Goal: Information Seeking & Learning: Learn about a topic

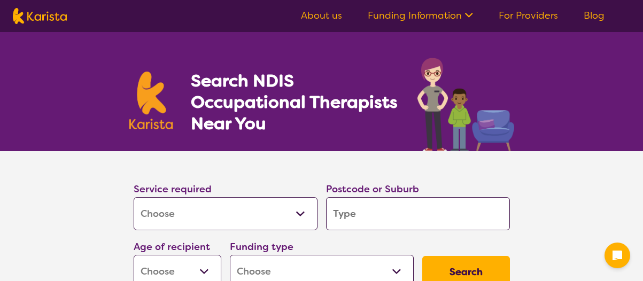
select select "[MEDICAL_DATA]"
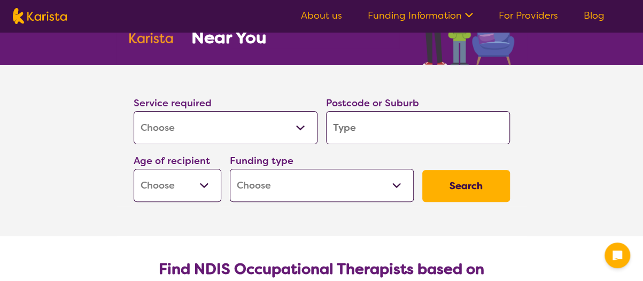
scroll to position [87, 0]
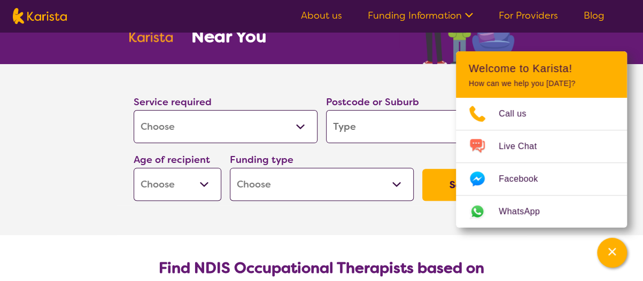
click at [344, 131] on input "search" at bounding box center [418, 126] width 184 height 33
type input "m"
type input "ma"
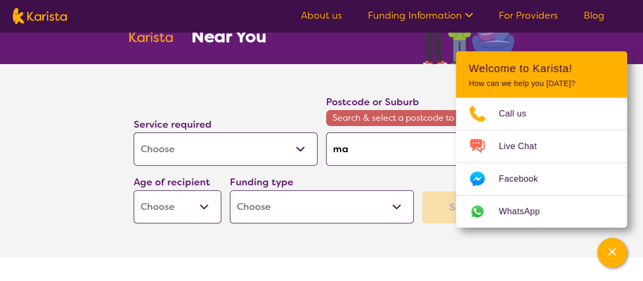
type input "mar"
type input "mara"
type input "maran"
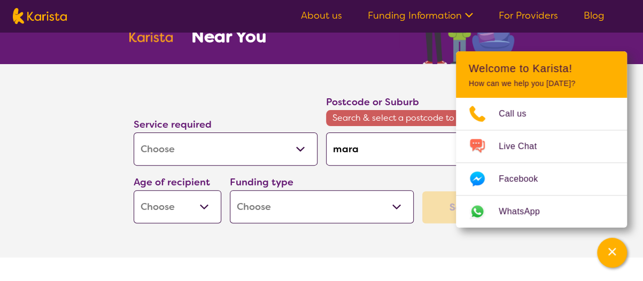
type input "maran"
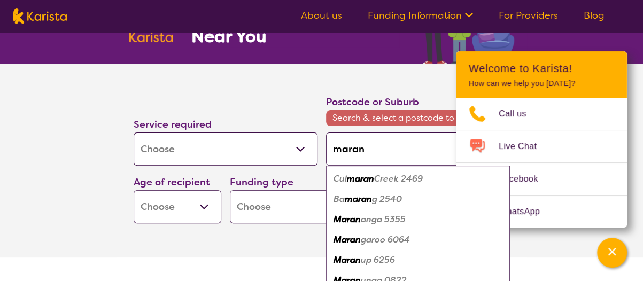
type input "marang"
type input "maranga"
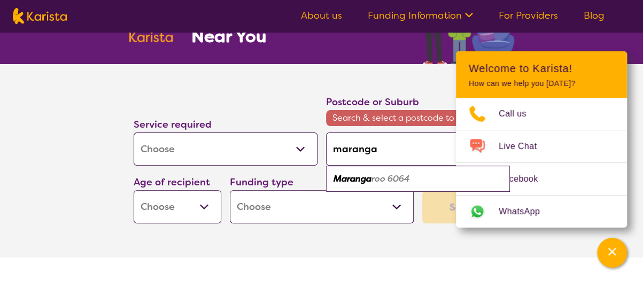
click at [360, 176] on em "Maranga" at bounding box center [352, 178] width 38 height 11
type input "6064"
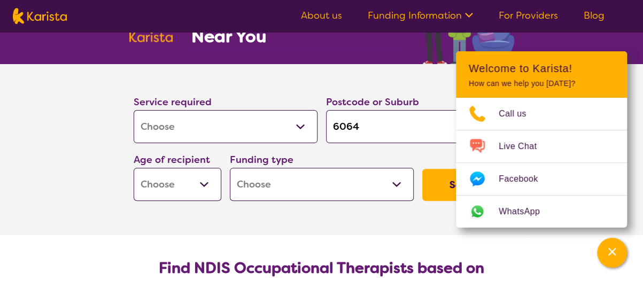
click at [325, 152] on div "Funding type Home Care Package (HCP) National Disability Insurance Scheme (NDIS…" at bounding box center [322, 176] width 184 height 49
click at [175, 196] on select "Early Childhood - 0 to 9 Child - 10 to 11 Adolescent - 12 to 17 Adult - 18 to 6…" at bounding box center [178, 184] width 88 height 33
select select "CH"
click at [134, 168] on select "Early Childhood - 0 to 9 Child - 10 to 11 Adolescent - 12 to 17 Adult - 18 to 6…" at bounding box center [178, 184] width 88 height 33
select select "CH"
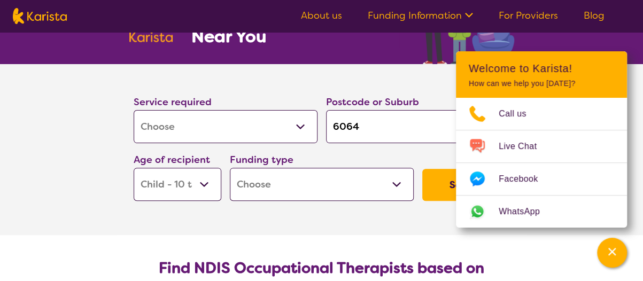
click at [438, 82] on section "Service required Allied Health Assistant Assessment ([MEDICAL_DATA] or [MEDICAL…" at bounding box center [321, 134] width 410 height 141
click at [274, 188] on select "Home Care Package (HCP) National Disability Insurance Scheme (NDIS) I don't know" at bounding box center [322, 184] width 184 height 33
select select "i-don-t-know"
click at [230, 168] on select "Home Care Package (HCP) National Disability Insurance Scheme (NDIS) I don't know" at bounding box center [322, 184] width 184 height 33
select select "i-don-t-know"
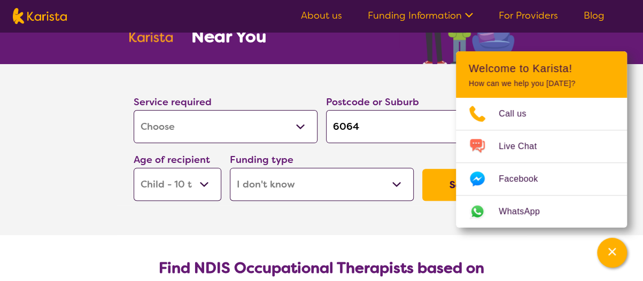
click at [443, 175] on button "Search" at bounding box center [466, 185] width 88 height 32
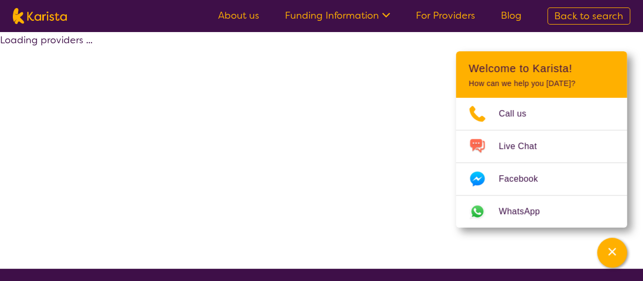
select select "[MEDICAL_DATA]"
select select "CH"
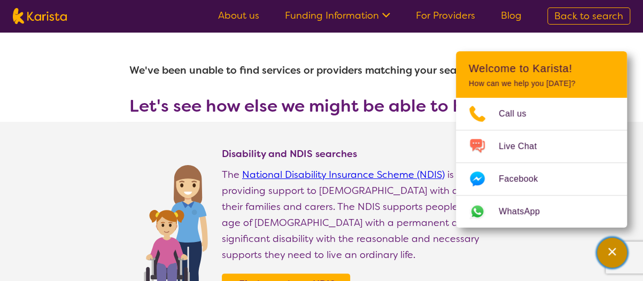
click at [603, 247] on div "Channel Menu" at bounding box center [611, 253] width 21 height 24
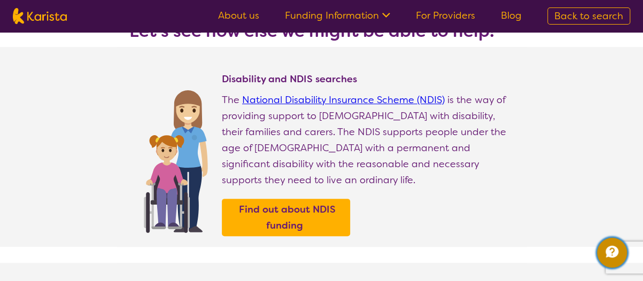
select select "[MEDICAL_DATA]"
select select "CH"
select select "i-don-t-know"
select select "[MEDICAL_DATA]"
select select "CH"
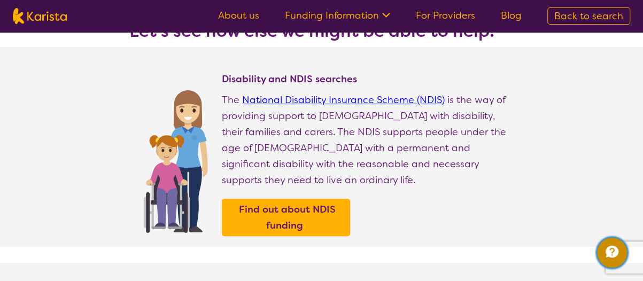
select select "i-don-t-know"
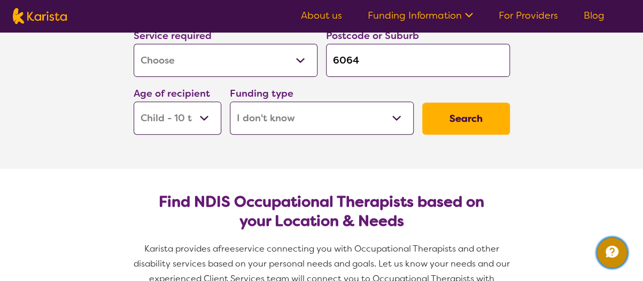
scroll to position [153, 0]
